Goal: Task Accomplishment & Management: Use online tool/utility

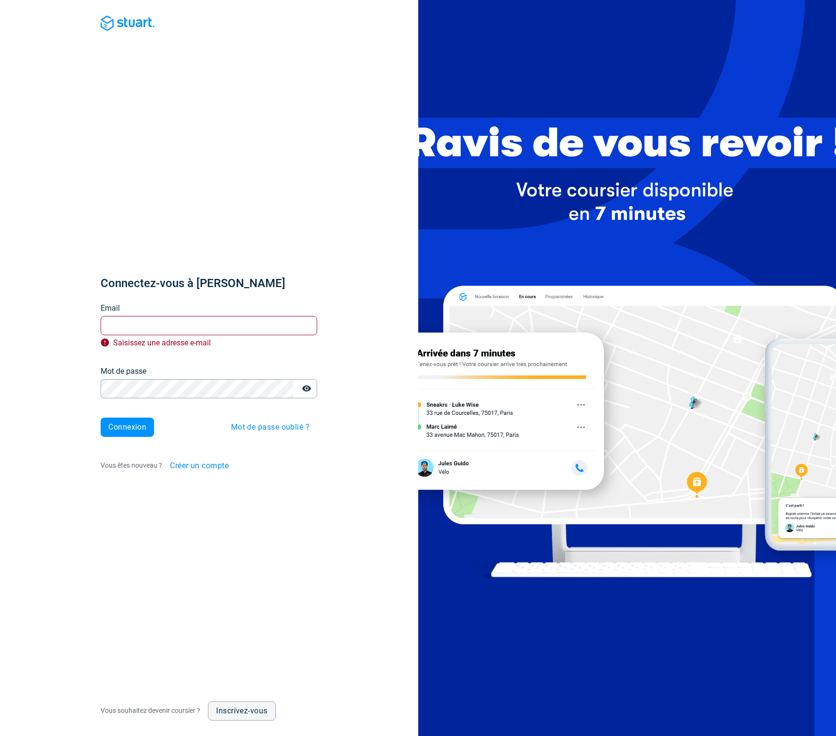
click at [227, 283] on h1 "Connectez-vous à [PERSON_NAME]" at bounding box center [209, 282] width 217 height 15
drag, startPoint x: 277, startPoint y: 331, endPoint x: 282, endPoint y: 331, distance: 5.3
click at [279, 330] on input "Email" at bounding box center [209, 325] width 217 height 19
click at [0, 735] on com-1password-button at bounding box center [0, 736] width 0 height 0
click at [283, 358] on div "Connectez-vous à [PERSON_NAME] Email Email Saisissez une adresse e-mail Mot de …" at bounding box center [209, 375] width 217 height 200
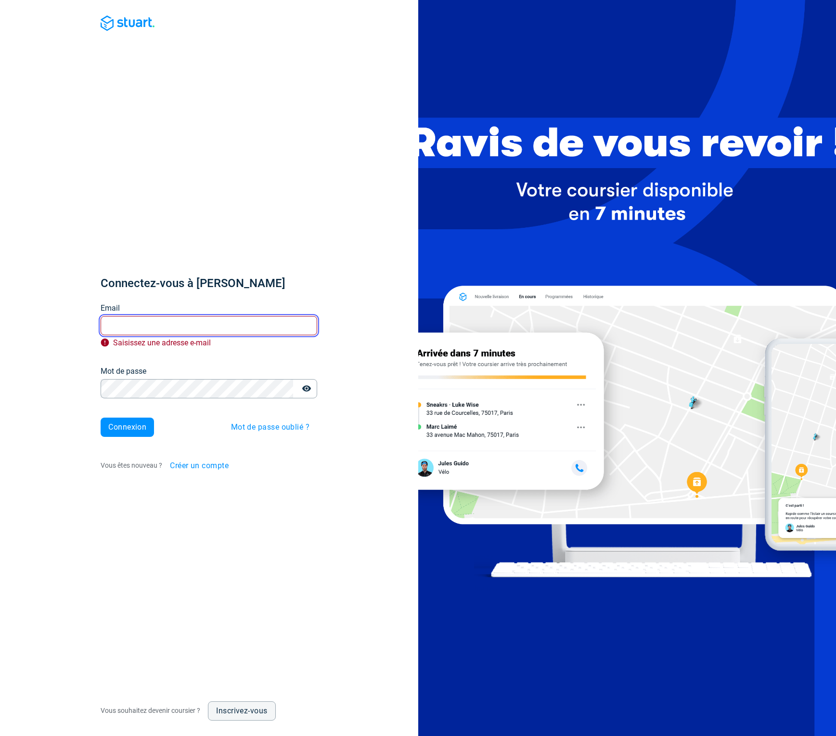
click at [299, 321] on input "Email" at bounding box center [209, 325] width 217 height 19
click at [0, 735] on com-1password-button at bounding box center [0, 736] width 0 height 0
type input "[EMAIL_ADDRESS][DOMAIN_NAME]"
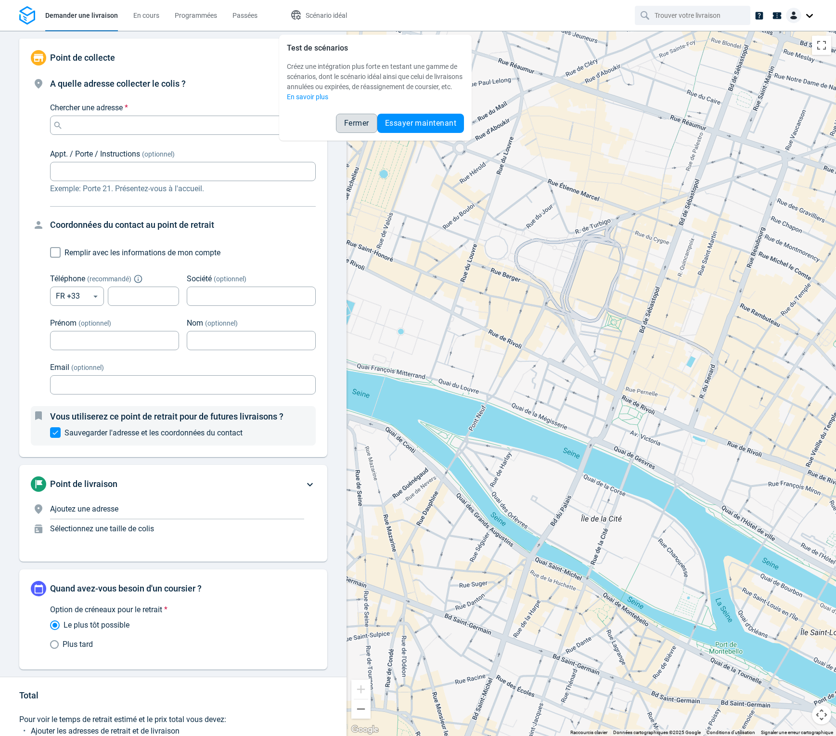
click at [352, 128] on button "Fermer" at bounding box center [356, 123] width 41 height 19
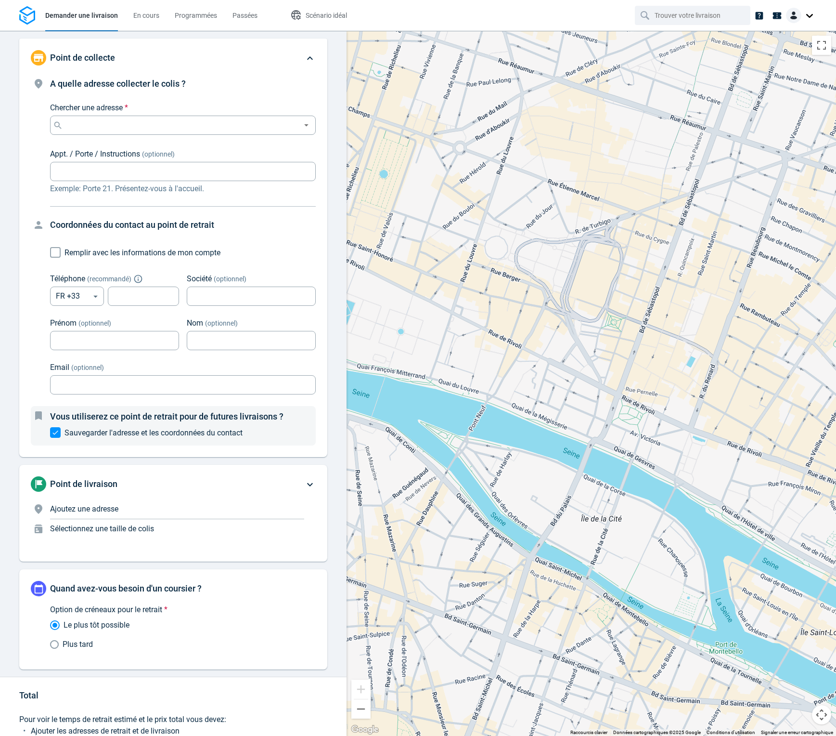
click at [811, 14] on div at bounding box center [801, 15] width 31 height 15
click at [781, 62] on span "Réglages" at bounding box center [773, 59] width 27 height 10
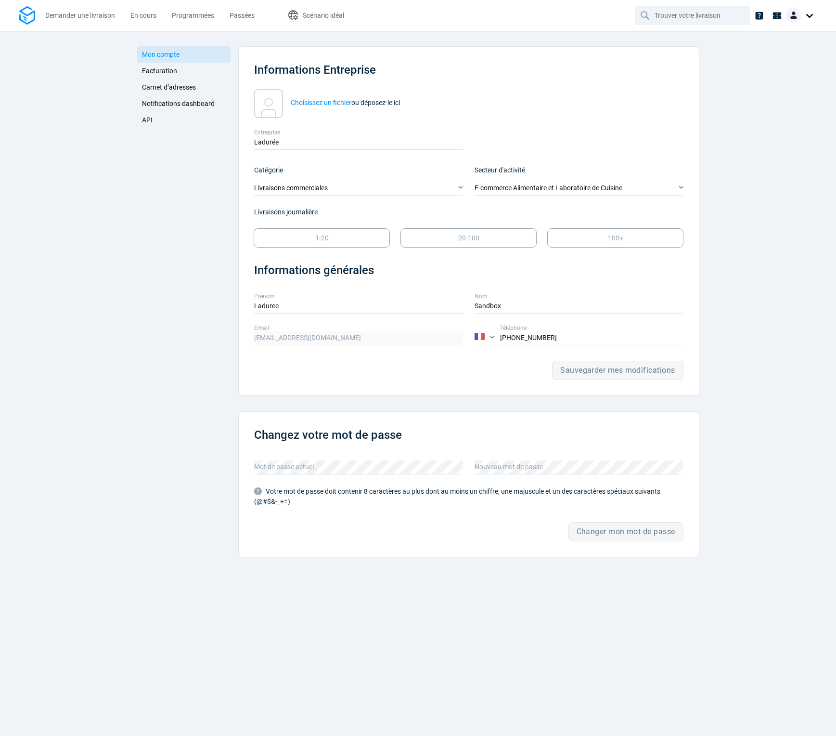
click at [174, 73] on span "Facturation" at bounding box center [159, 71] width 35 height 8
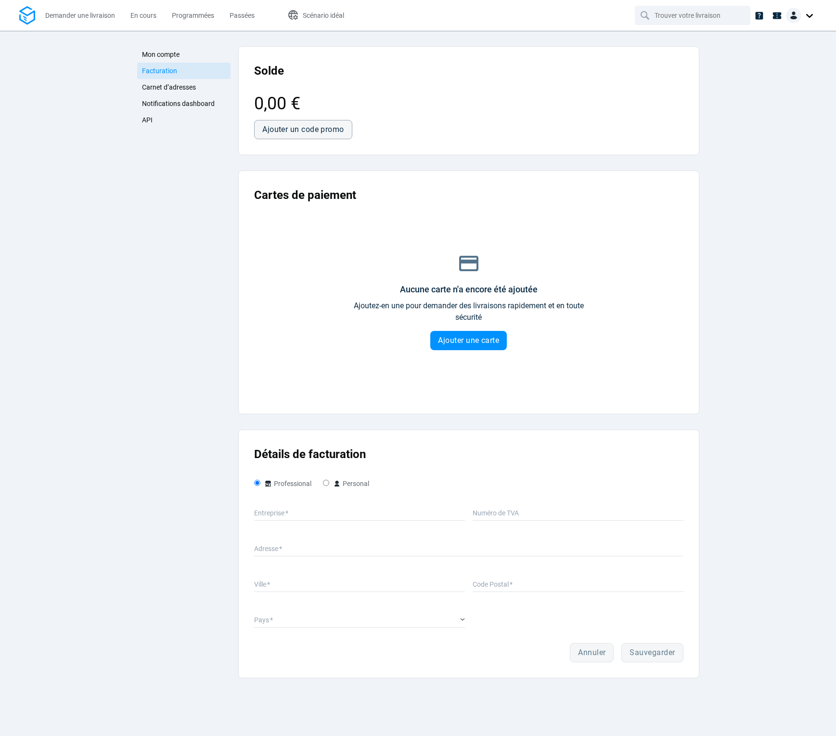
click at [177, 86] on span "Carnet d’adresses" at bounding box center [169, 87] width 54 height 8
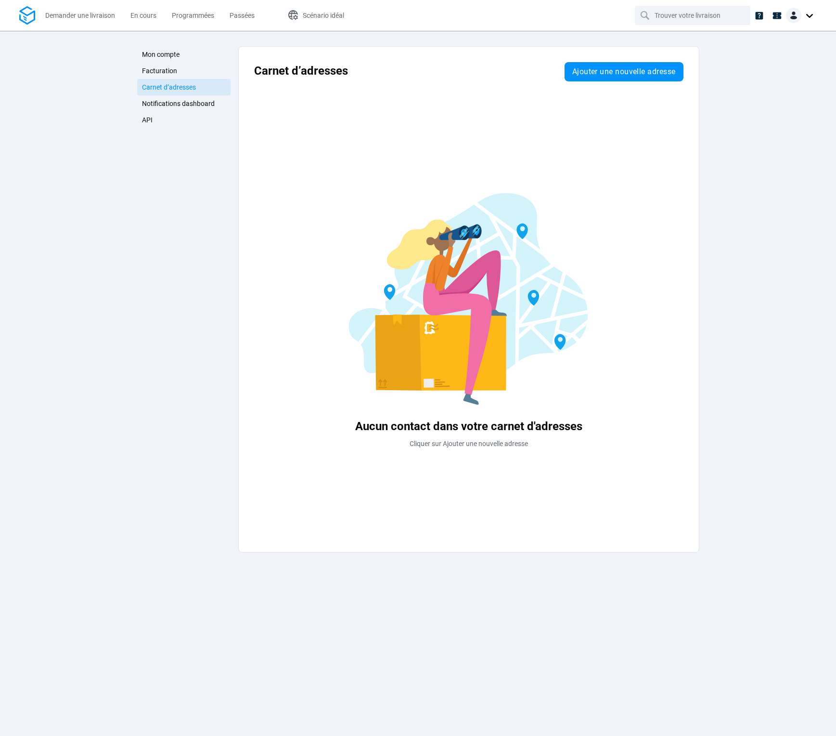
click at [181, 106] on span "Notifications dashboard" at bounding box center [178, 104] width 73 height 8
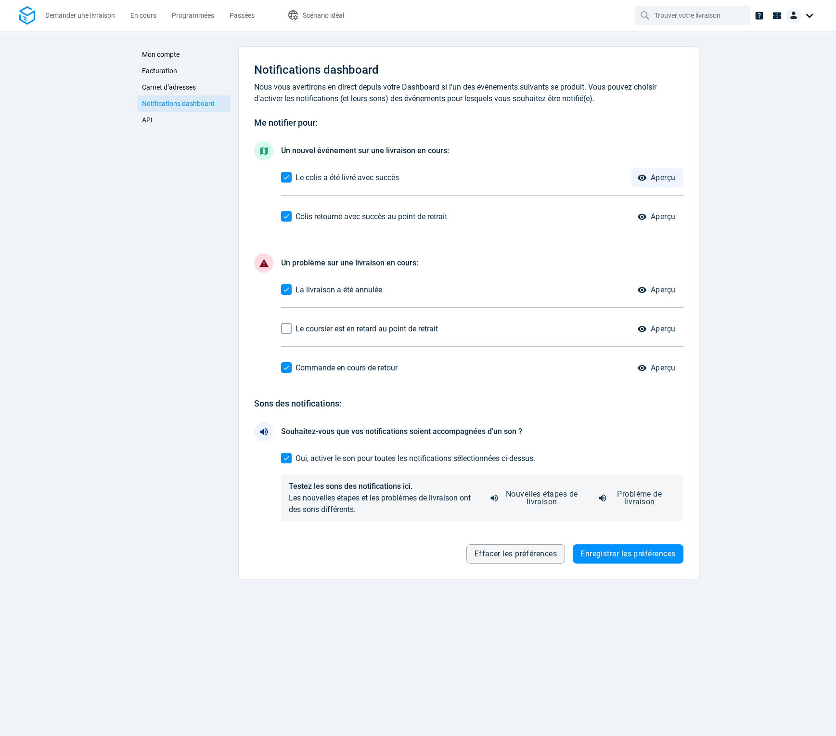
click at [654, 176] on span "Aperçu" at bounding box center [663, 178] width 25 height 8
click at [655, 215] on span "Aperçu" at bounding box center [663, 217] width 25 height 8
click at [695, 50] on p "il y a quelques secondes" at bounding box center [713, 48] width 99 height 10
click at [774, 57] on div "Mon compte Facturation Carnet d’adresses Notifications dashboard API Mon compte…" at bounding box center [418, 383] width 836 height 705
click at [156, 117] on link "API" at bounding box center [184, 120] width 94 height 16
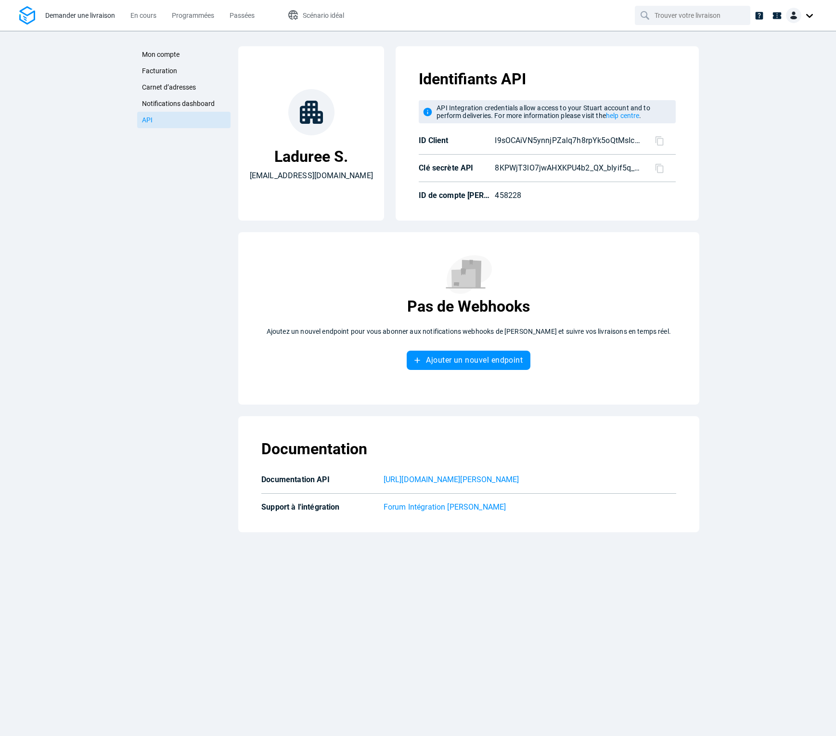
click at [92, 15] on span "Demander une livraison" at bounding box center [80, 16] width 70 height 8
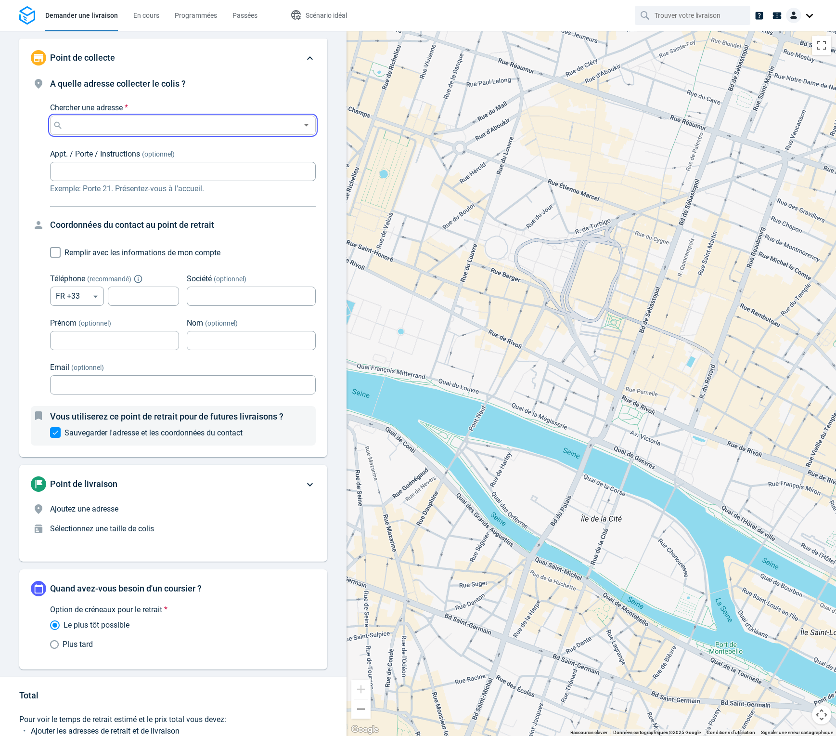
click at [203, 119] on input "Chercher une adresse *" at bounding box center [181, 124] width 232 height 13
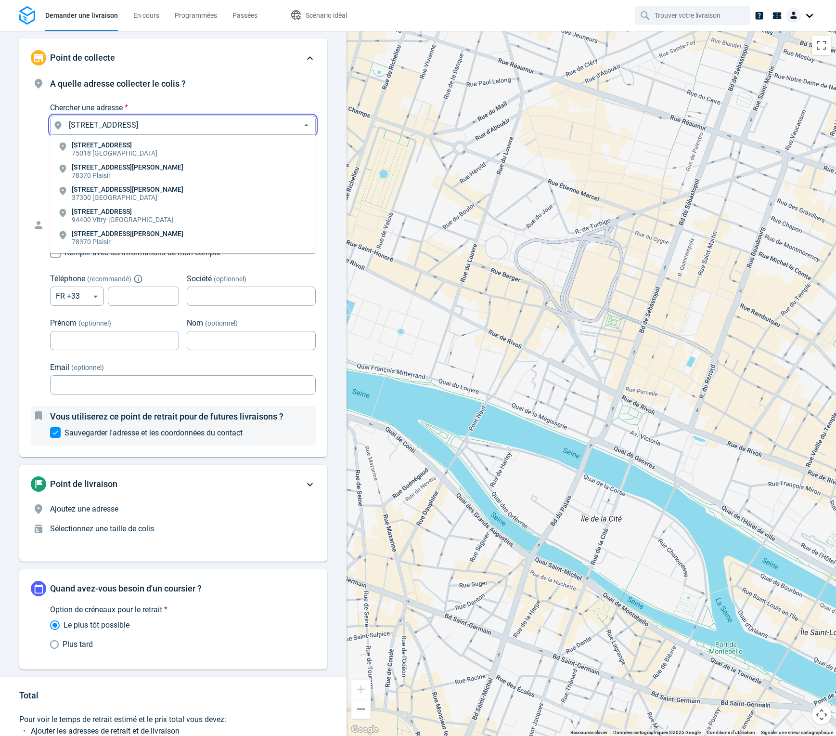
click at [160, 148] on li "[STREET_ADDRESS]" at bounding box center [183, 150] width 266 height 22
type input "[STREET_ADDRESS]"
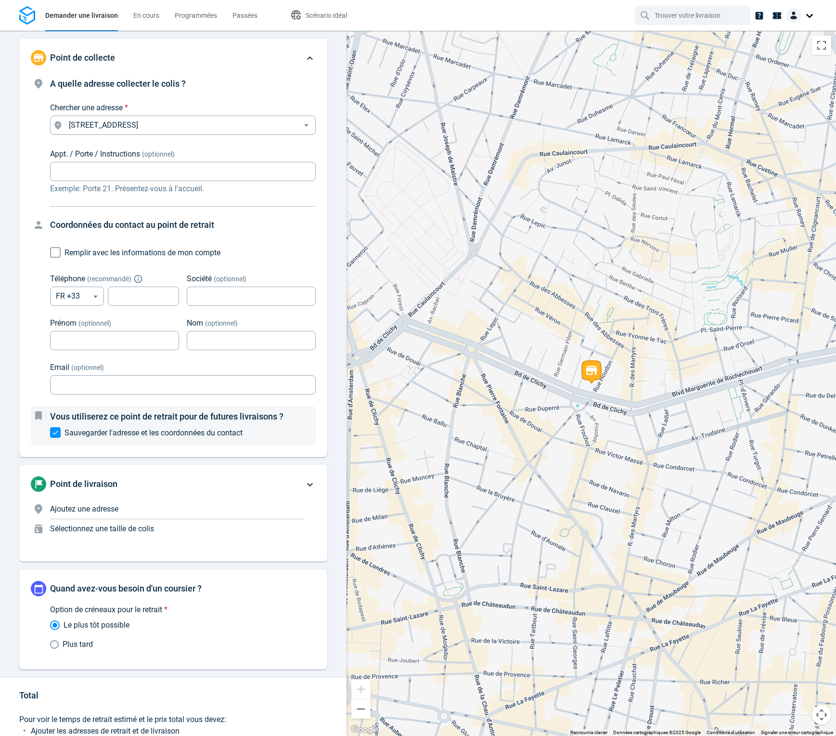
click at [133, 508] on p "Ajoutez une adresse" at bounding box center [177, 509] width 254 height 12
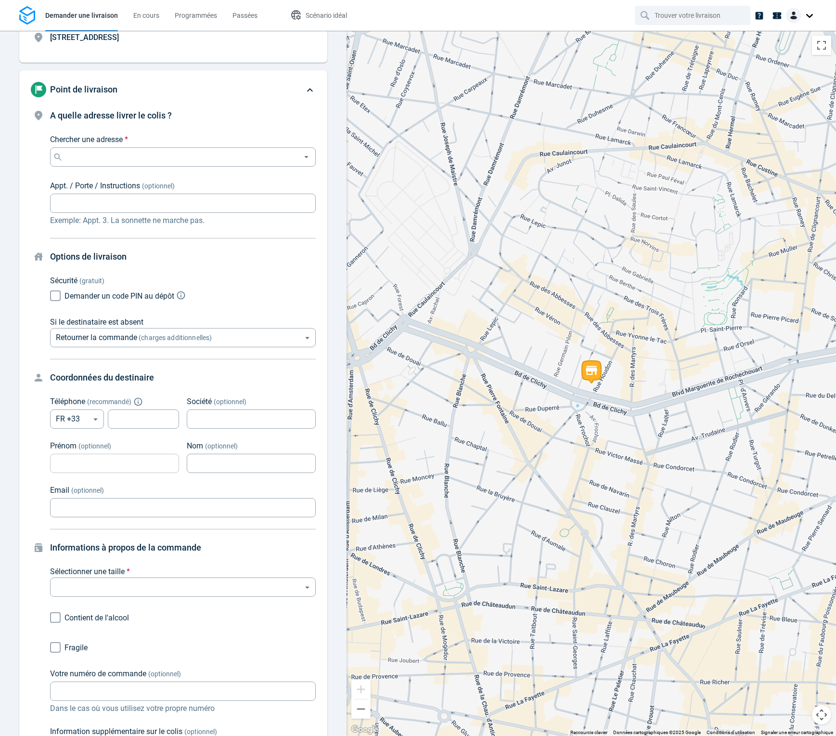
scroll to position [73, 0]
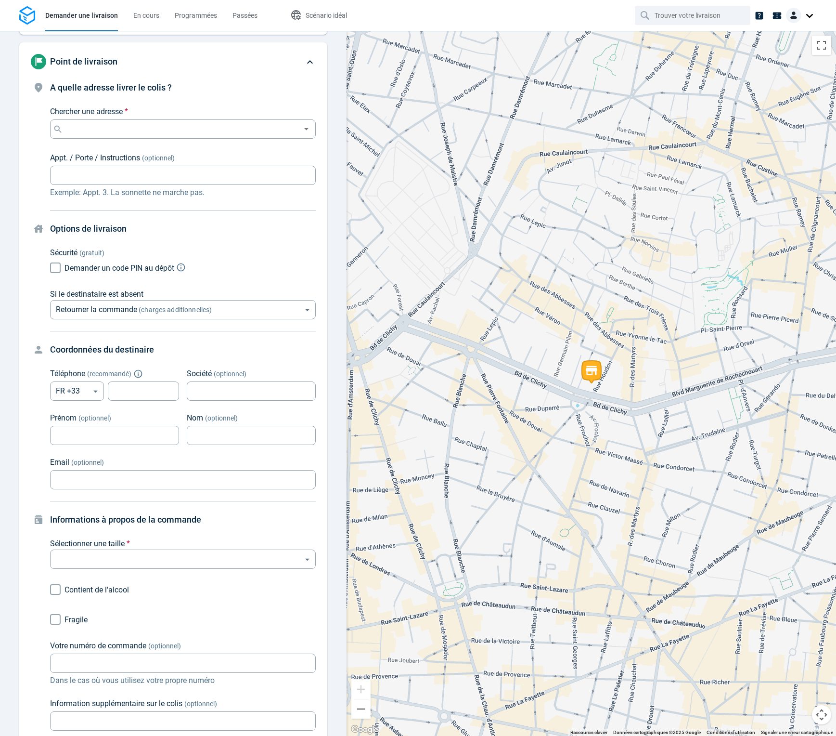
click at [251, 63] on div "Point de livraison" at bounding box center [167, 61] width 273 height 15
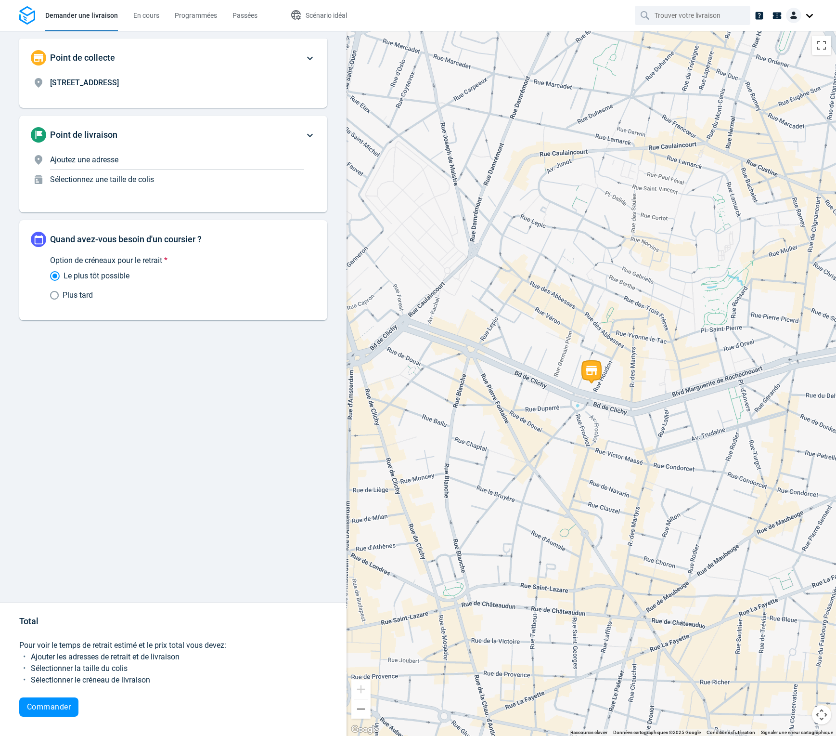
scroll to position [0, 0]
click at [260, 60] on div "Point de collecte" at bounding box center [167, 57] width 273 height 15
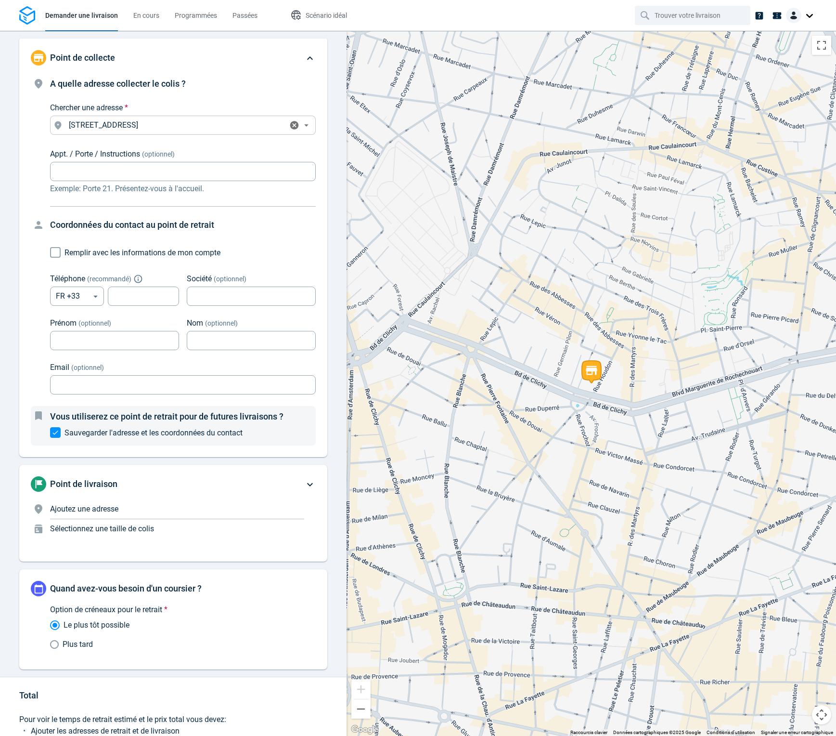
click at [291, 120] on icon "Clear" at bounding box center [294, 125] width 10 height 10
click at [238, 123] on input "Chercher une adresse *" at bounding box center [175, 124] width 220 height 13
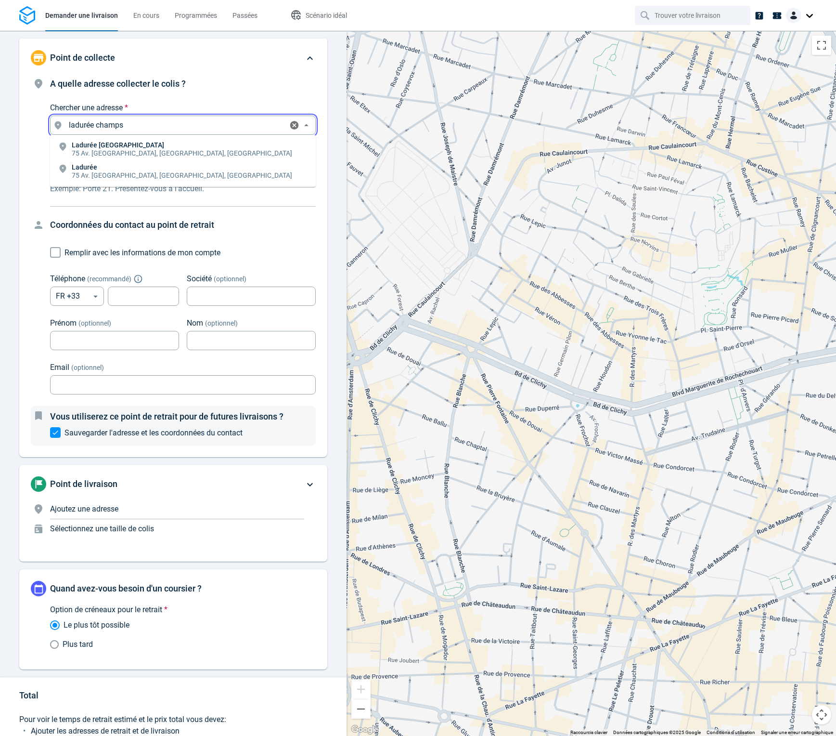
click at [95, 146] on p "Ladurée [GEOGRAPHIC_DATA]" at bounding box center [182, 145] width 221 height 7
type input "75 Av. [GEOGRAPHIC_DATA], [GEOGRAPHIC_DATA], [GEOGRAPHIC_DATA]"
type input "Ladurée [GEOGRAPHIC_DATA]"
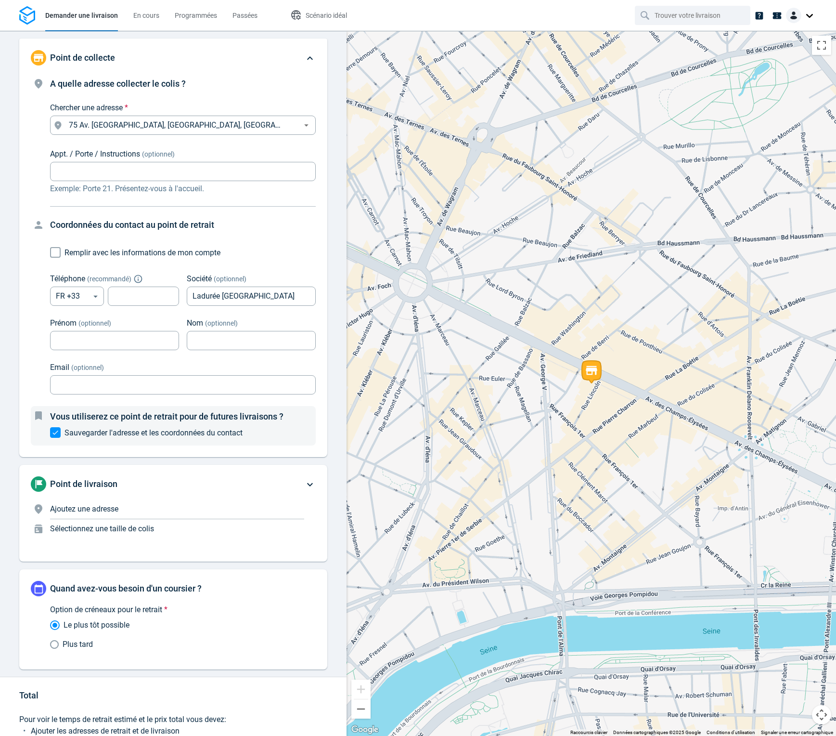
click at [129, 509] on p "Ajoutez une adresse" at bounding box center [177, 509] width 254 height 12
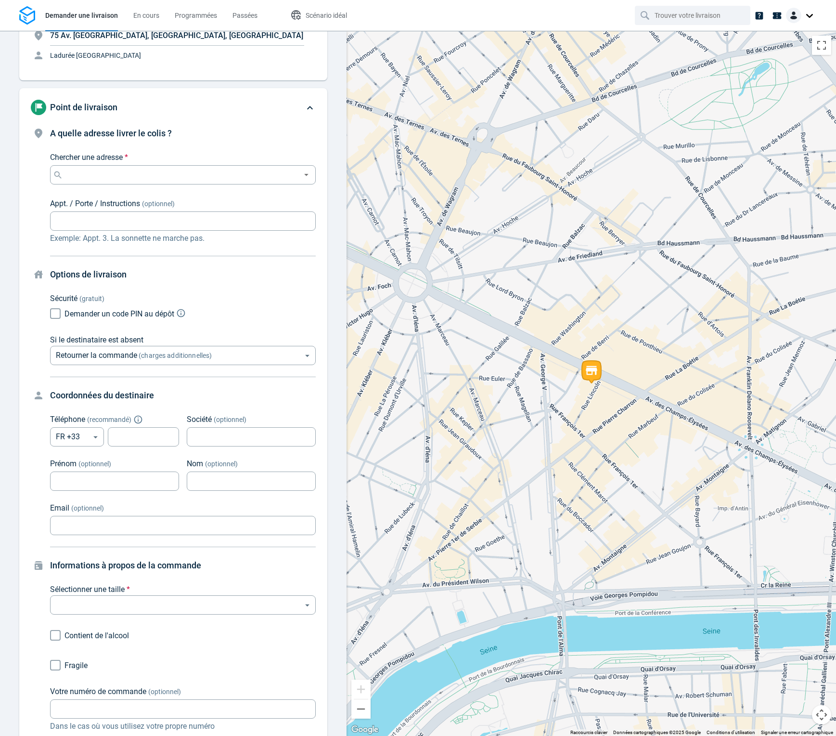
scroll to position [93, 0]
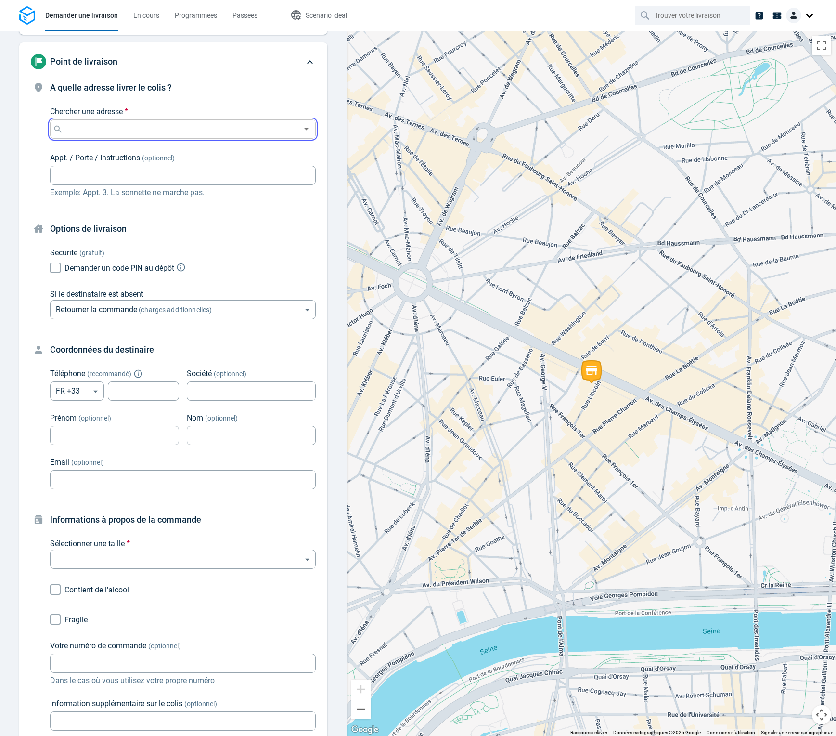
click at [121, 124] on input "Chercher une adresse *" at bounding box center [181, 128] width 232 height 13
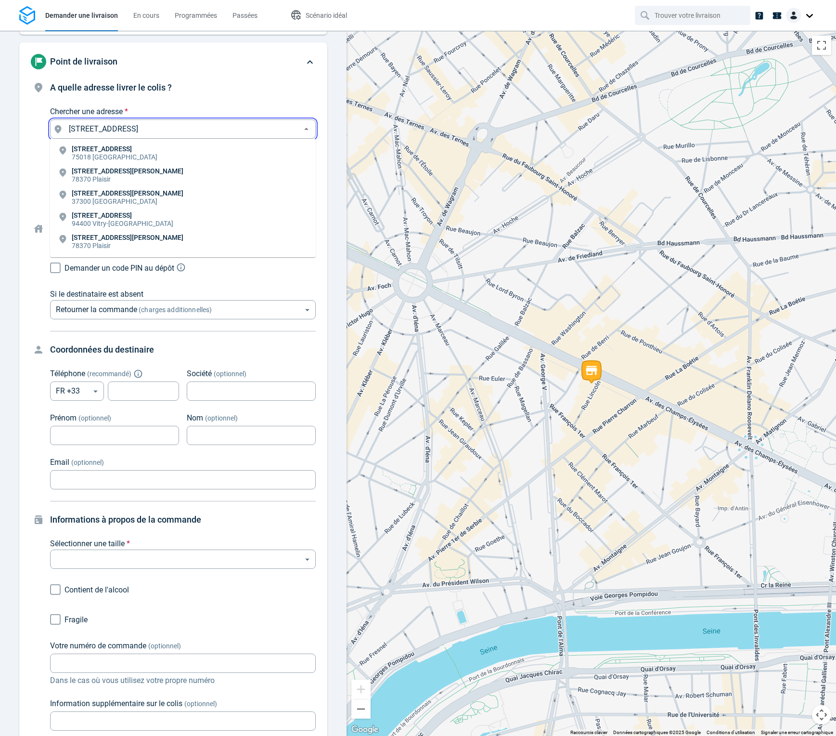
click at [84, 149] on p "[STREET_ADDRESS]" at bounding box center [115, 148] width 86 height 7
type input "[STREET_ADDRESS]"
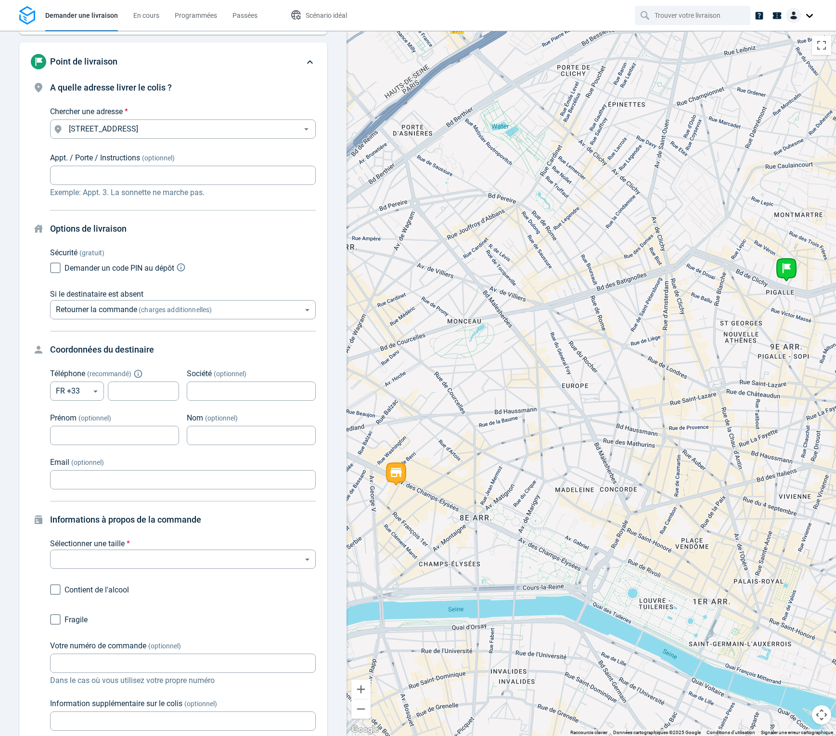
click at [112, 271] on span "Demander un code PIN au dépôt" at bounding box center [120, 267] width 110 height 9
click at [65, 271] on input "Demander un code PIN au dépôt" at bounding box center [55, 268] width 18 height 18
click at [107, 269] on span "Demander un code PIN au dépôt" at bounding box center [120, 267] width 110 height 9
click at [65, 269] on input "Demander un code PIN au dépôt" at bounding box center [55, 268] width 18 height 18
checkbox input "false"
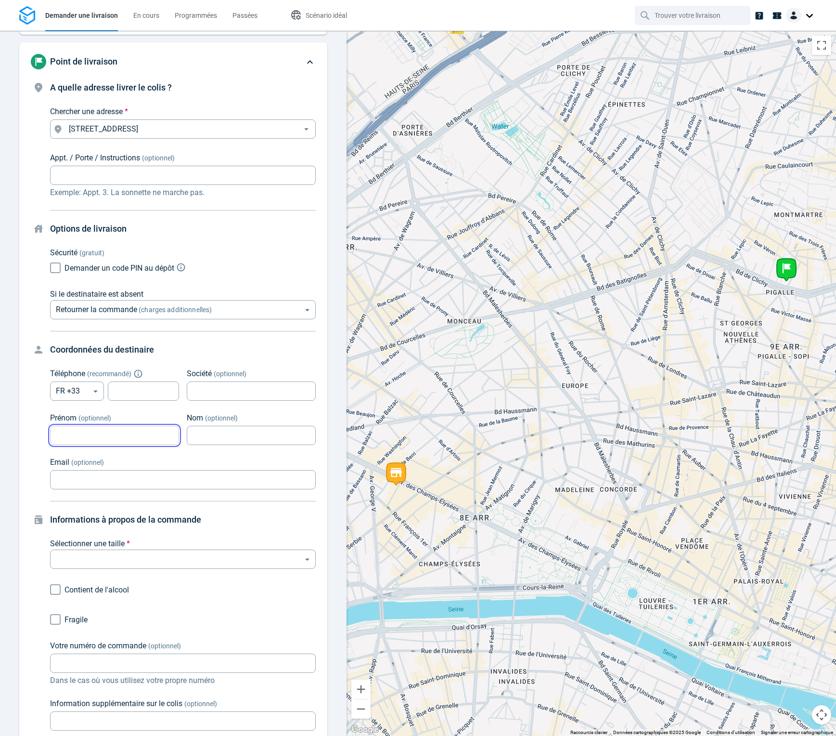
click at [130, 436] on input "Prénom (optionnel)" at bounding box center [114, 435] width 129 height 19
type input "[PERSON_NAME]"
type input "Carrere"
click at [129, 395] on input "tel" at bounding box center [143, 391] width 71 height 19
type input "660606060"
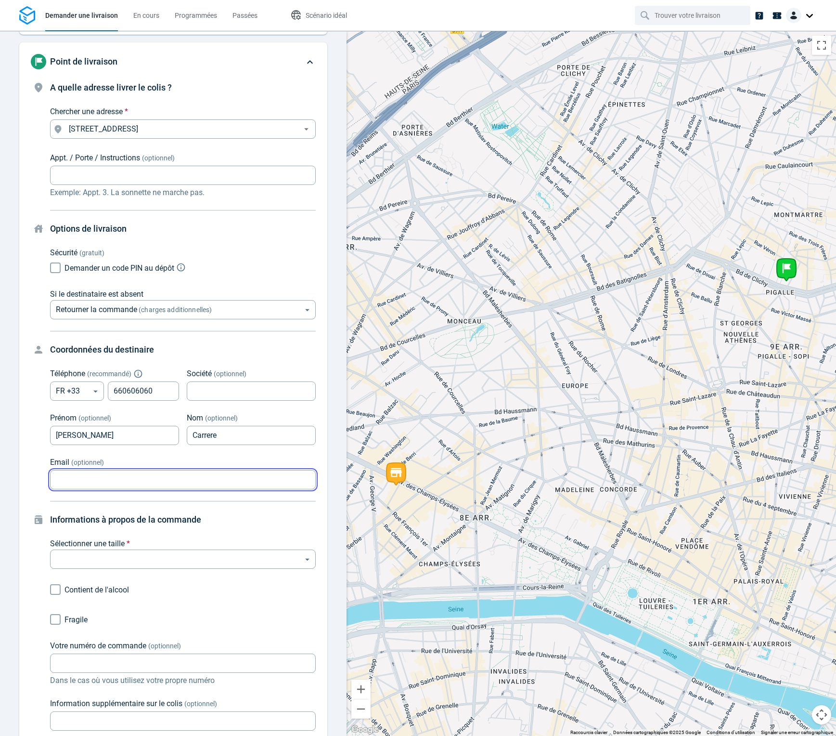
click at [116, 481] on input "Email (optionnel)" at bounding box center [183, 479] width 266 height 19
type input "[EMAIL_ADDRESS][DOMAIN_NAME]"
click at [33, 563] on div "Informations à propos de la commande Sélectionner une taille * ​ ​ Contient de …" at bounding box center [173, 622] width 285 height 218
click at [94, 561] on body "Demander une livraison En cours Programmées Passées Scénario idéal Point de col…" at bounding box center [418, 368] width 836 height 736
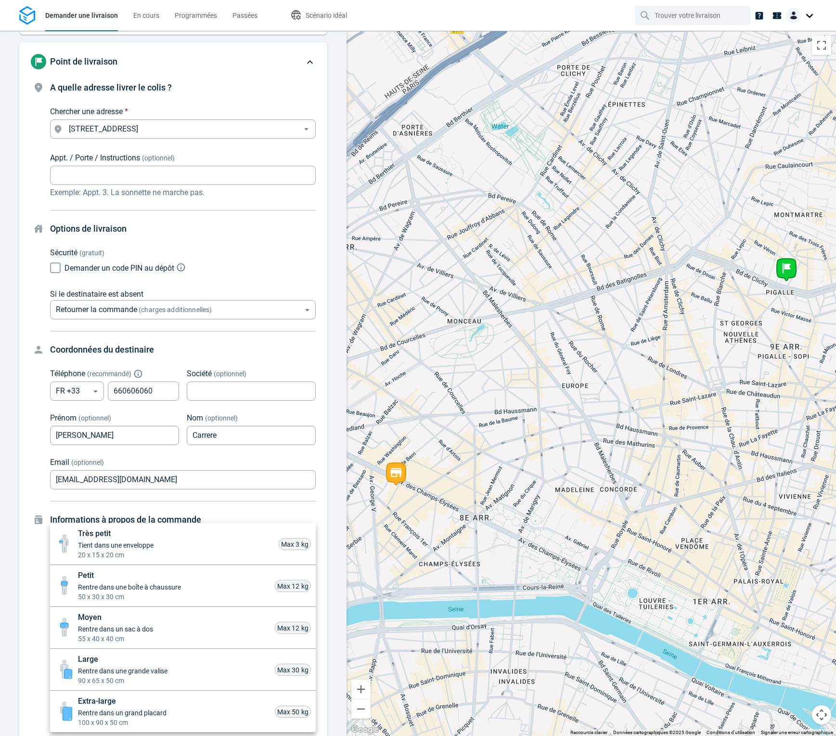
click at [119, 576] on span "Petit" at bounding box center [129, 576] width 103 height 12
type input "small"
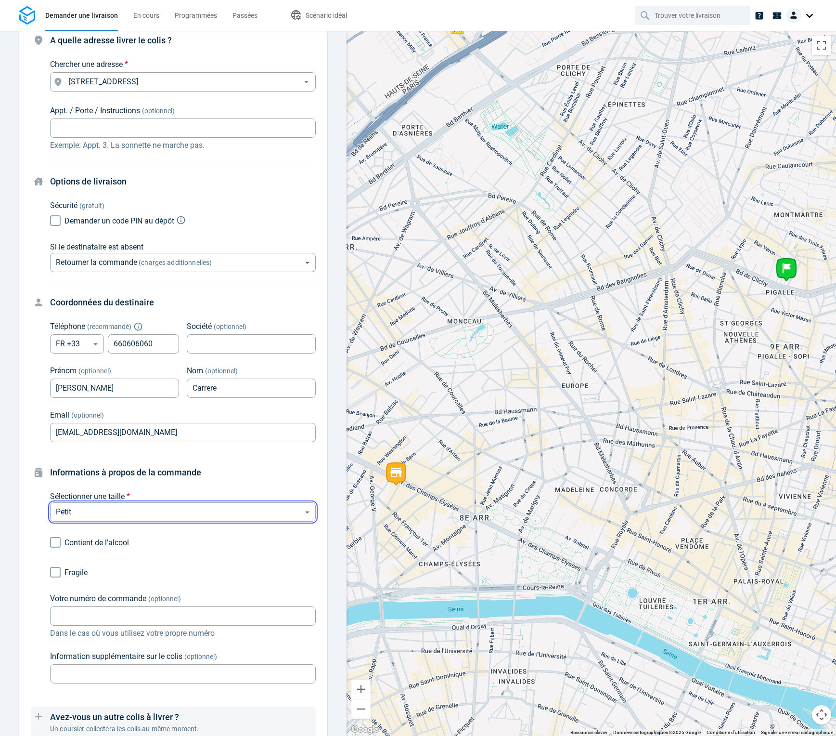
scroll to position [200, 0]
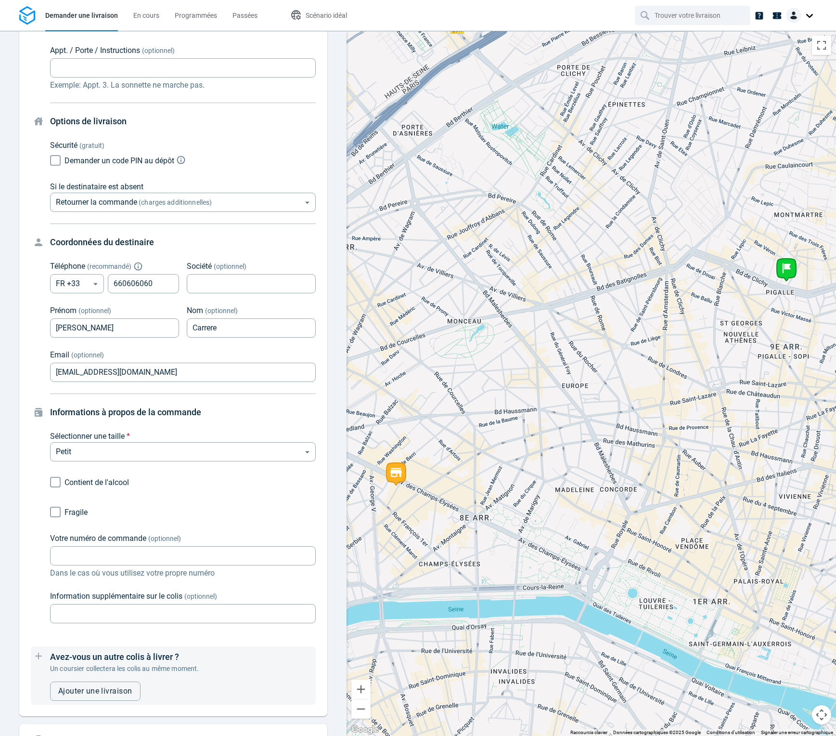
click at [76, 513] on span "Fragile" at bounding box center [76, 512] width 23 height 9
click at [65, 513] on input "Fragile" at bounding box center [55, 512] width 18 height 18
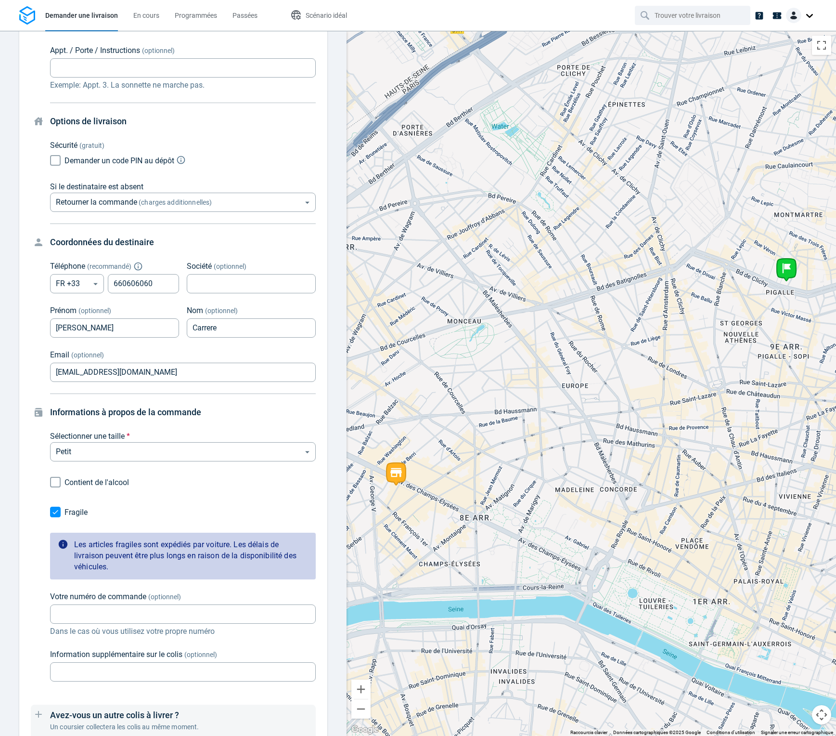
click at [73, 510] on span "Fragile" at bounding box center [76, 512] width 23 height 9
click at [65, 510] on input "Fragile" at bounding box center [55, 512] width 18 height 18
checkbox input "false"
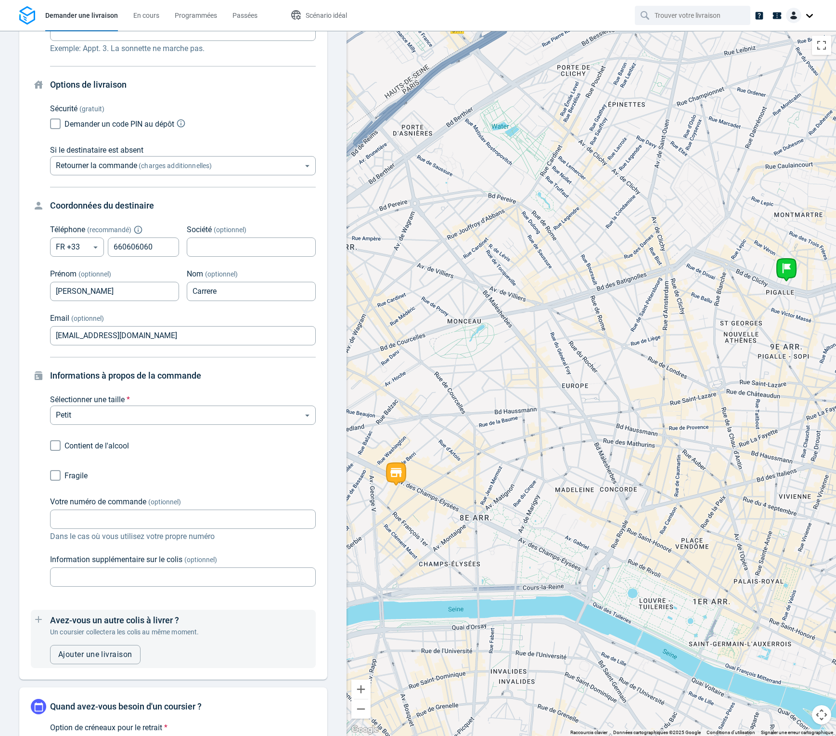
scroll to position [269, 0]
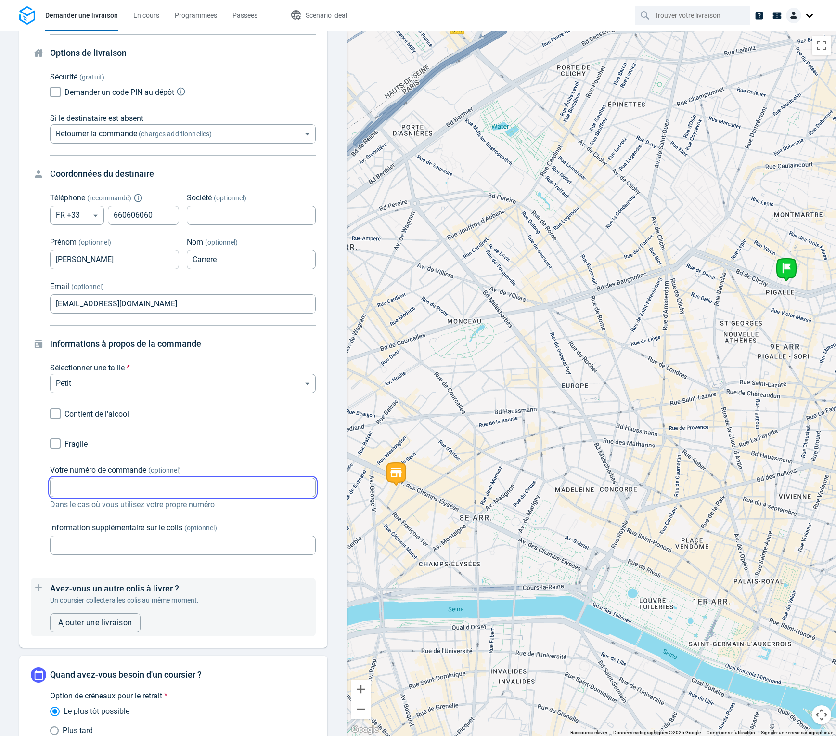
click at [126, 484] on input "Votre numéro de commande (optionnel)" at bounding box center [183, 487] width 266 height 19
type input "1541"
click at [115, 516] on div "Contient de l'alcool Fragile Votre numéro de commande (optionnel) 1541 Votre nu…" at bounding box center [183, 479] width 266 height 150
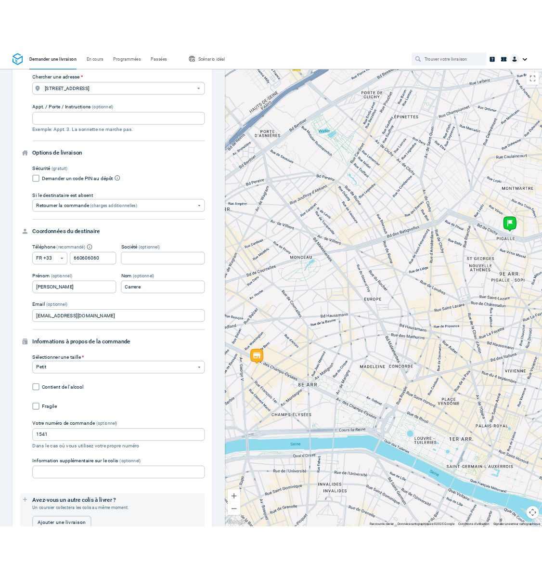
scroll to position [0, 0]
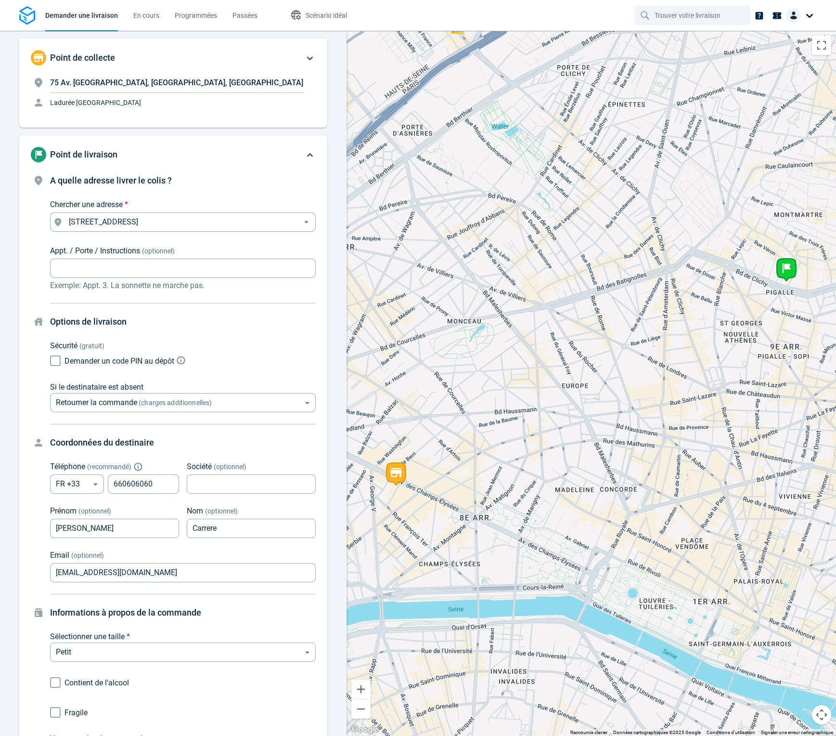
click at [135, 149] on div "Point de livraison" at bounding box center [167, 154] width 273 height 15
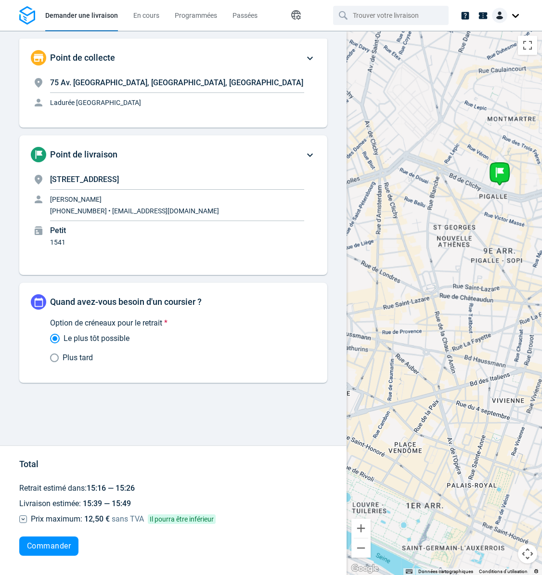
drag, startPoint x: 429, startPoint y: 426, endPoint x: 315, endPoint y: 417, distance: 114.0
click at [315, 417] on form "Point de collecte [STREET_ADDRESS] [GEOGRAPHIC_DATA], [GEOGRAPHIC_DATA], [GEOGR…" at bounding box center [271, 303] width 542 height 544
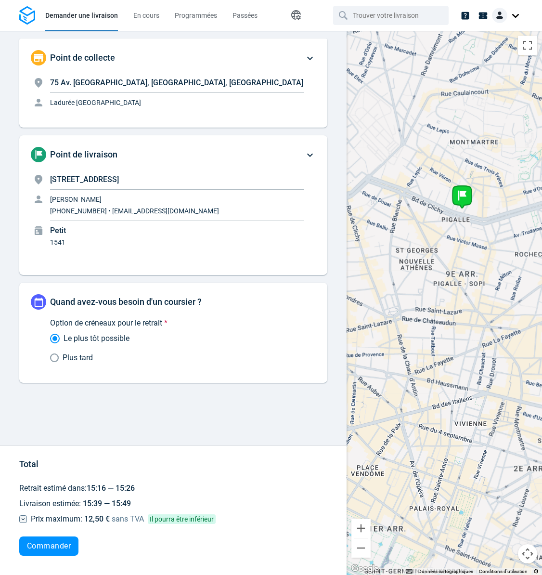
drag, startPoint x: 432, startPoint y: 372, endPoint x: 442, endPoint y: 398, distance: 27.7
click at [442, 398] on div at bounding box center [444, 303] width 195 height 544
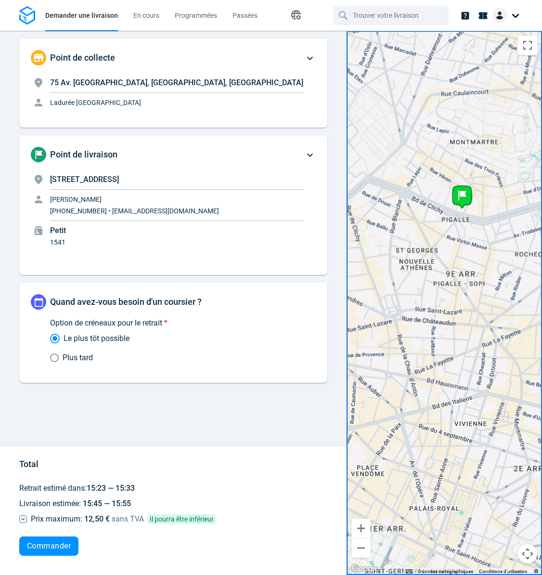
click at [339, 88] on div "Point de collecte [STREET_ADDRESS] [GEOGRAPHIC_DATA], [GEOGRAPHIC_DATA], [GEOGR…" at bounding box center [173, 303] width 347 height 544
